Goal: Task Accomplishment & Management: Use online tool/utility

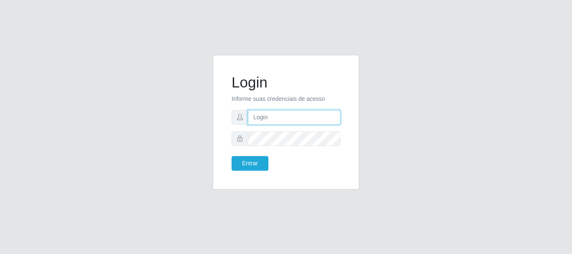
click at [301, 110] on input "text" at bounding box center [294, 117] width 93 height 15
type input "[EMAIL_ADDRESS][DOMAIN_NAME]"
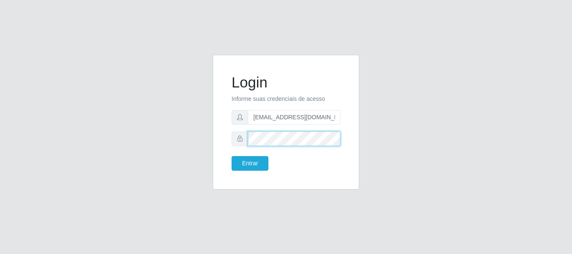
click at [232, 156] on button "Entrar" at bounding box center [250, 163] width 37 height 15
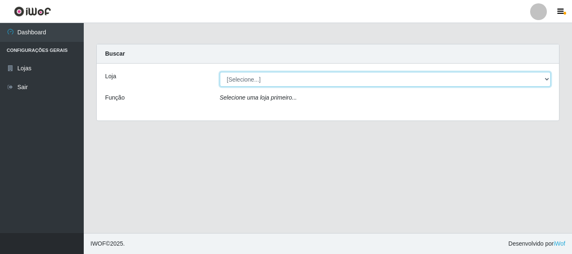
click at [547, 79] on select "[Selecione...] Queiroz Atacadão - [GEOGRAPHIC_DATA]" at bounding box center [385, 79] width 331 height 15
select select "464"
click at [220, 72] on select "[Selecione...] Queiroz Atacadão - [GEOGRAPHIC_DATA]" at bounding box center [385, 79] width 331 height 15
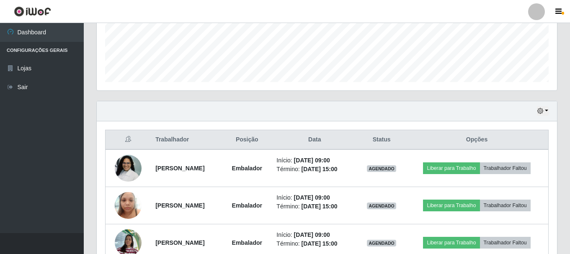
scroll to position [265, 0]
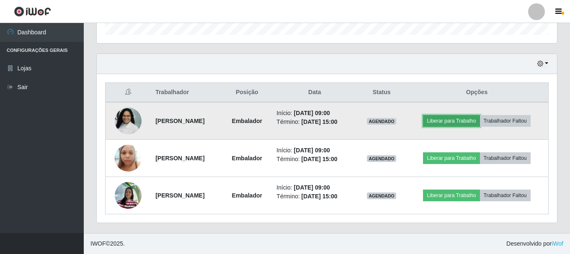
click at [463, 120] on button "Liberar para Trabalho" at bounding box center [451, 121] width 57 height 12
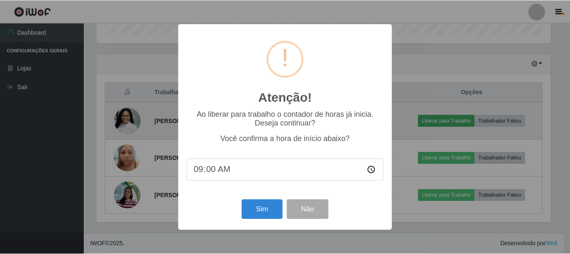
scroll to position [174, 456]
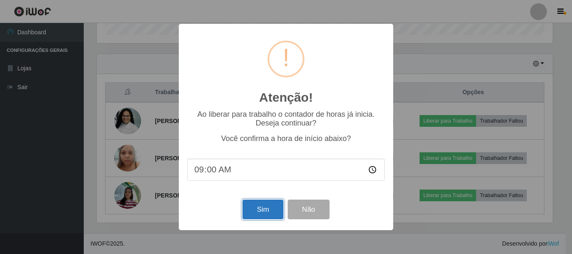
click at [258, 214] on button "Sim" at bounding box center [263, 210] width 41 height 20
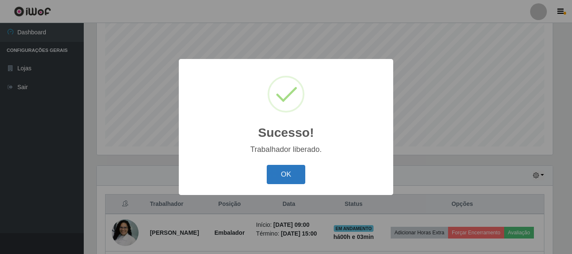
click at [298, 179] on button "OK" at bounding box center [286, 175] width 39 height 20
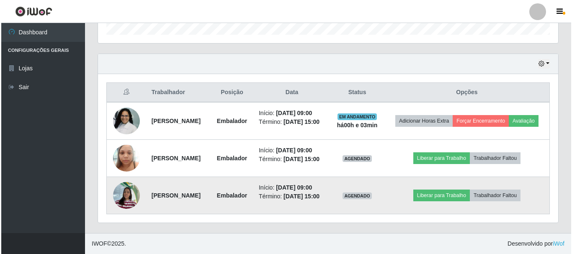
scroll to position [284, 0]
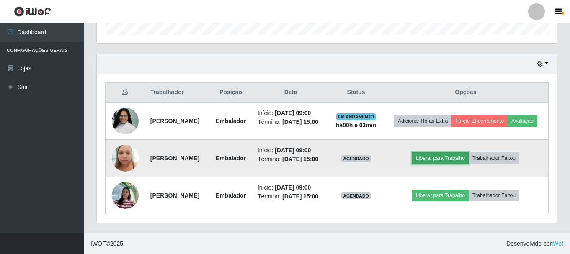
click at [447, 153] on button "Liberar para Trabalho" at bounding box center [440, 159] width 57 height 12
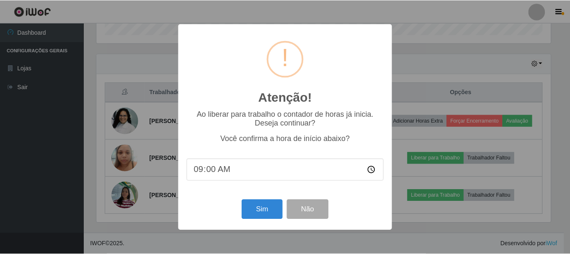
scroll to position [174, 456]
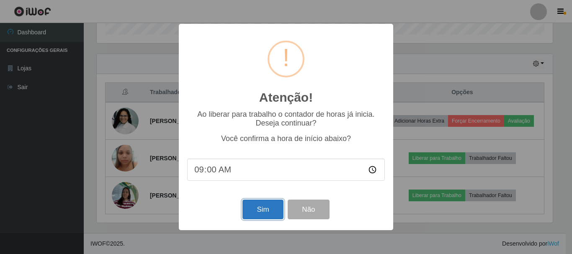
click at [270, 216] on button "Sim" at bounding box center [263, 210] width 41 height 20
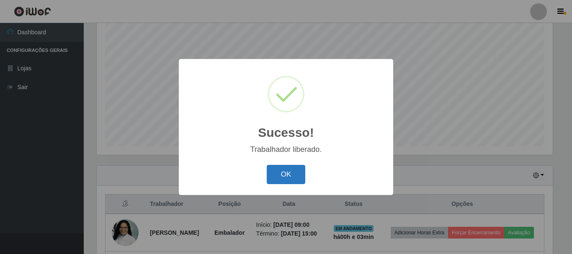
click at [296, 176] on button "OK" at bounding box center [286, 175] width 39 height 20
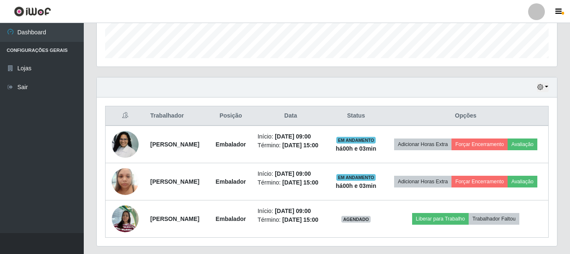
scroll to position [284, 0]
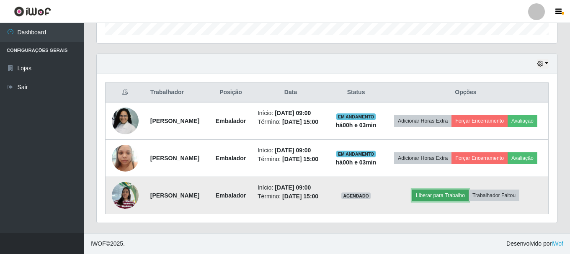
click at [450, 193] on button "Liberar para Trabalho" at bounding box center [440, 196] width 57 height 12
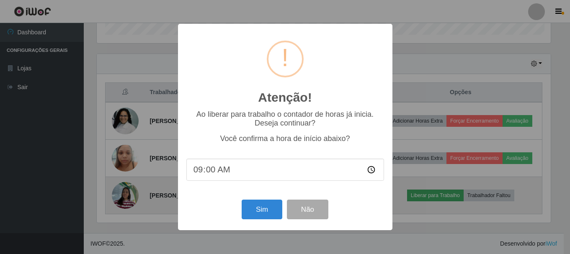
scroll to position [174, 456]
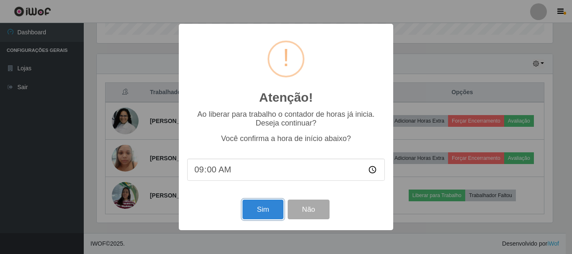
click at [265, 220] on button "Sim" at bounding box center [263, 210] width 41 height 20
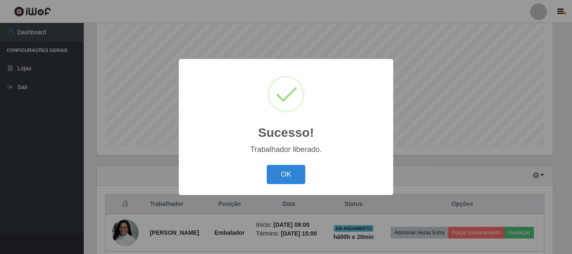
click button "OK" at bounding box center [286, 175] width 39 height 20
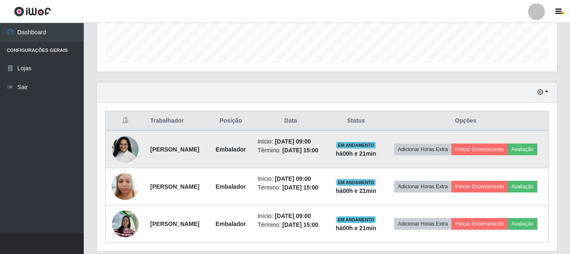
scroll to position [237, 0]
